Goal: Navigation & Orientation: Go to known website

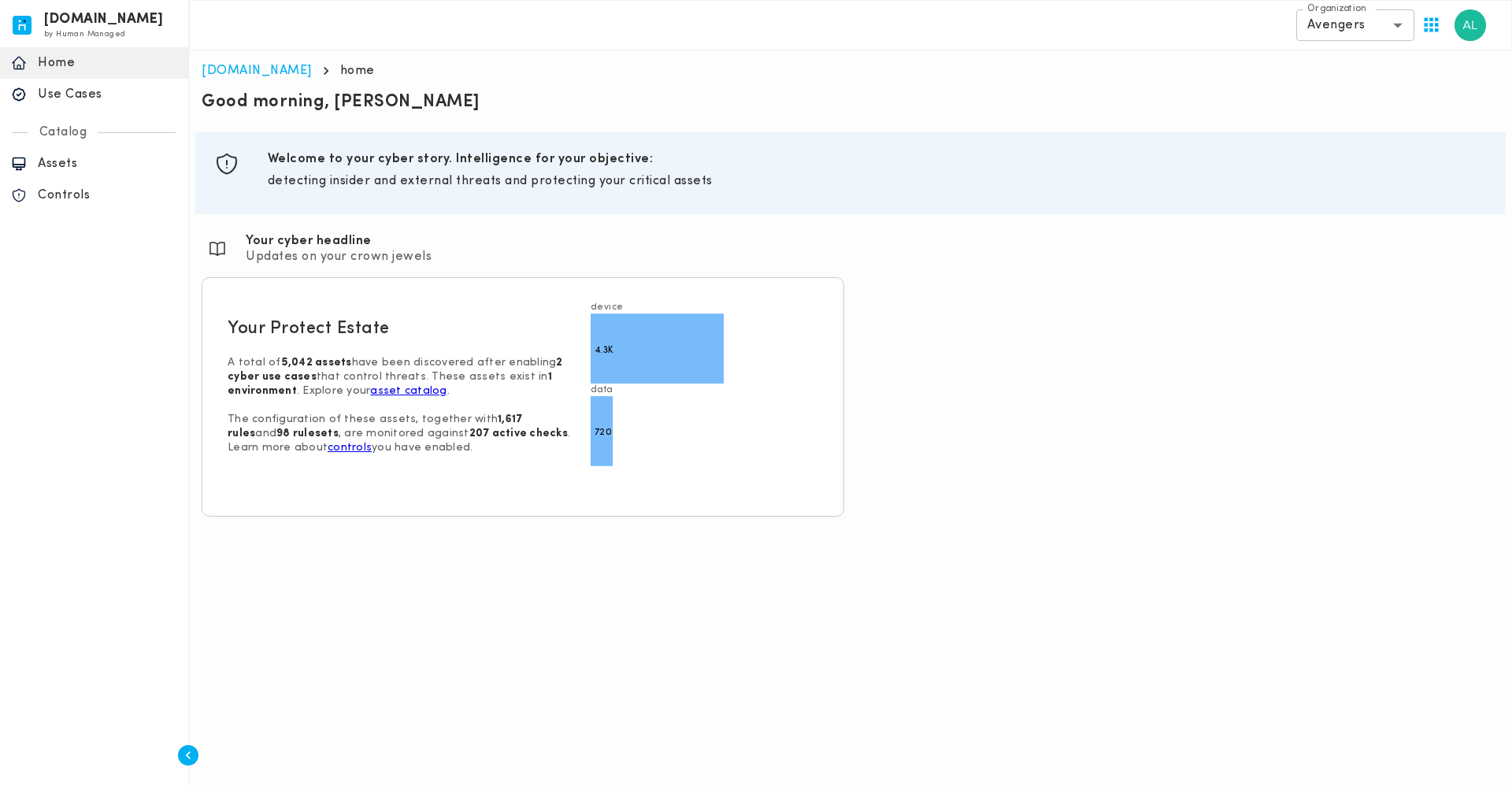
click at [447, 50] on div "**********" at bounding box center [849, 25] width 1323 height 50
